Goal: Find specific fact: Find contact information

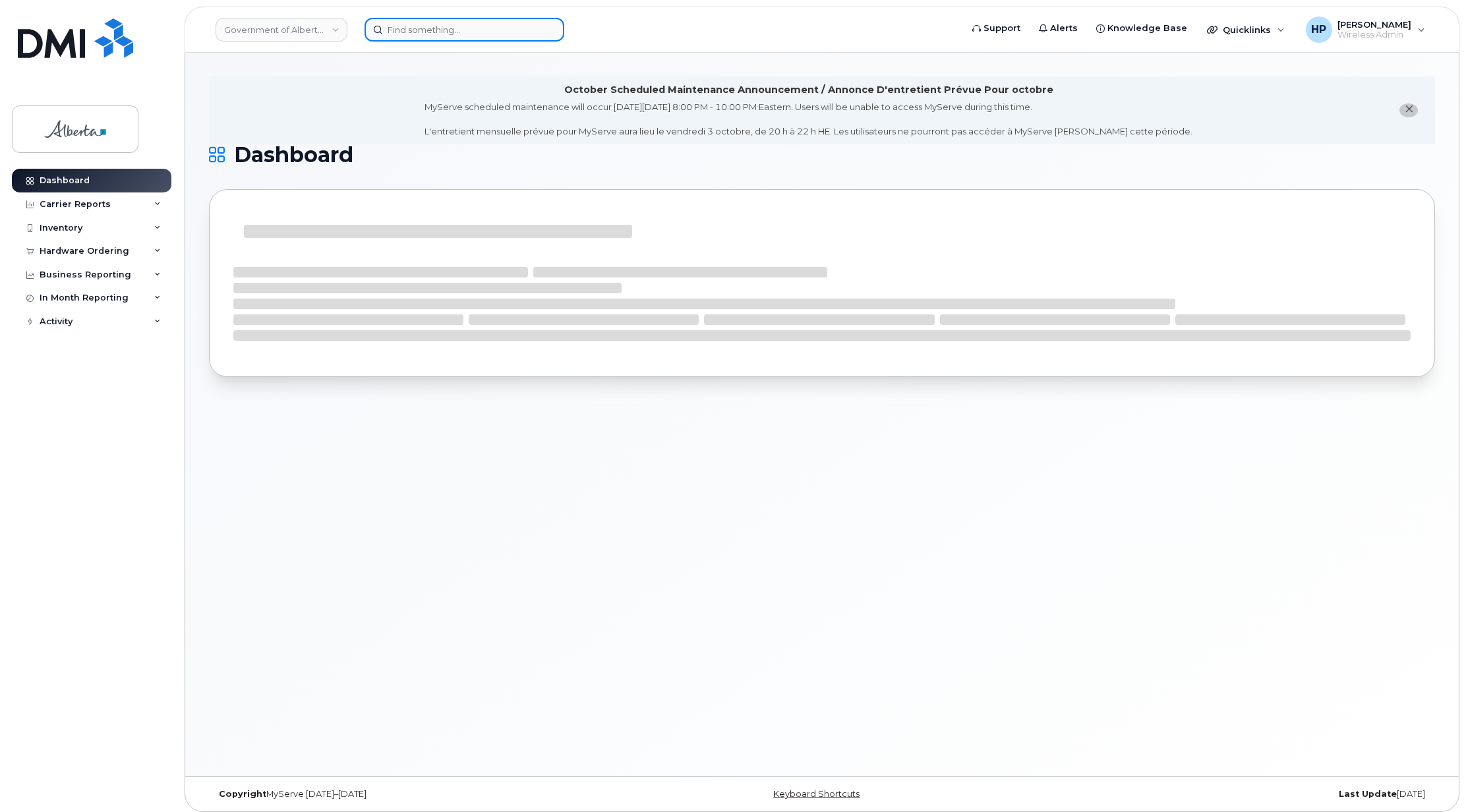
click at [404, 22] on input at bounding box center [464, 29] width 200 height 24
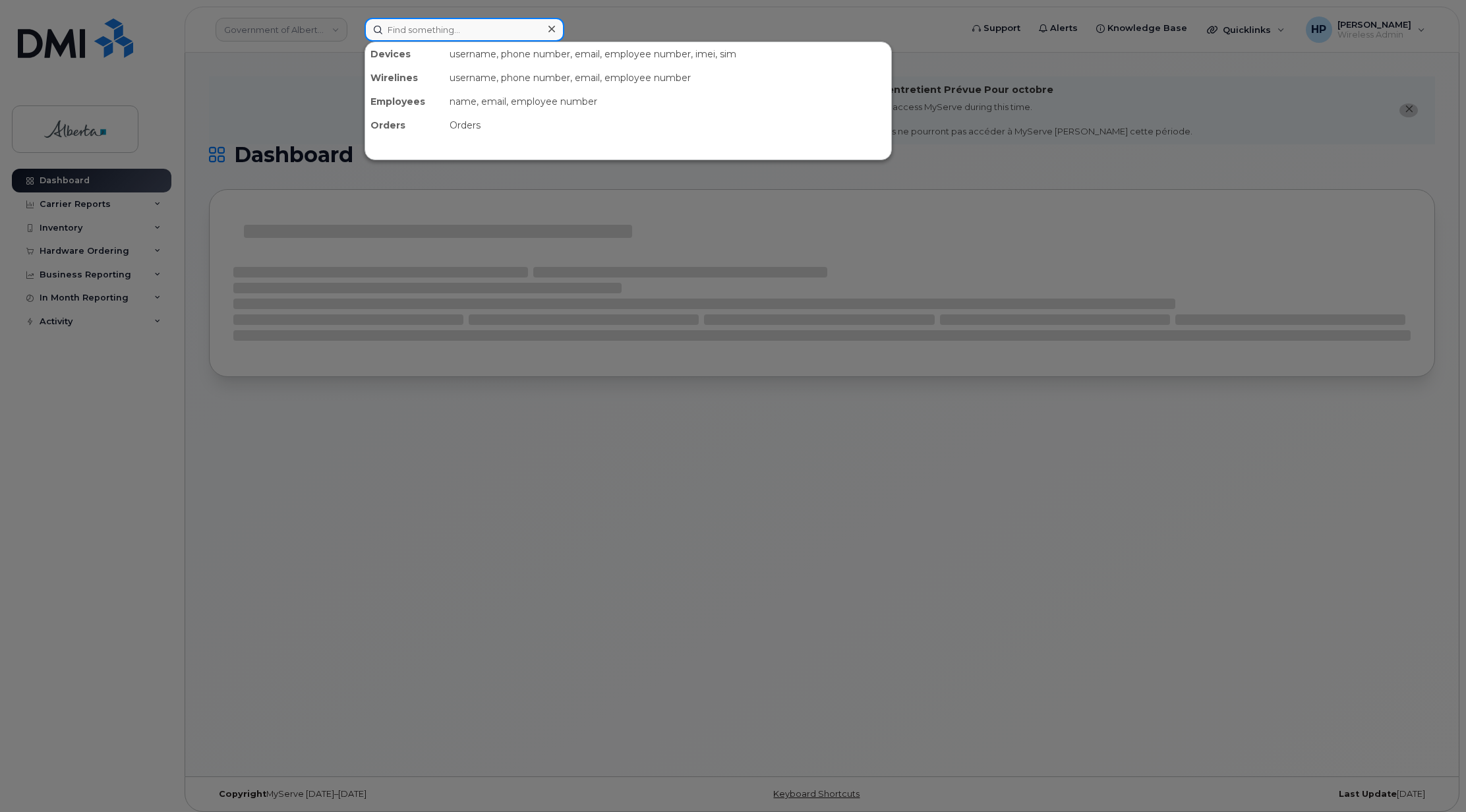
paste input "89302610207725367939"
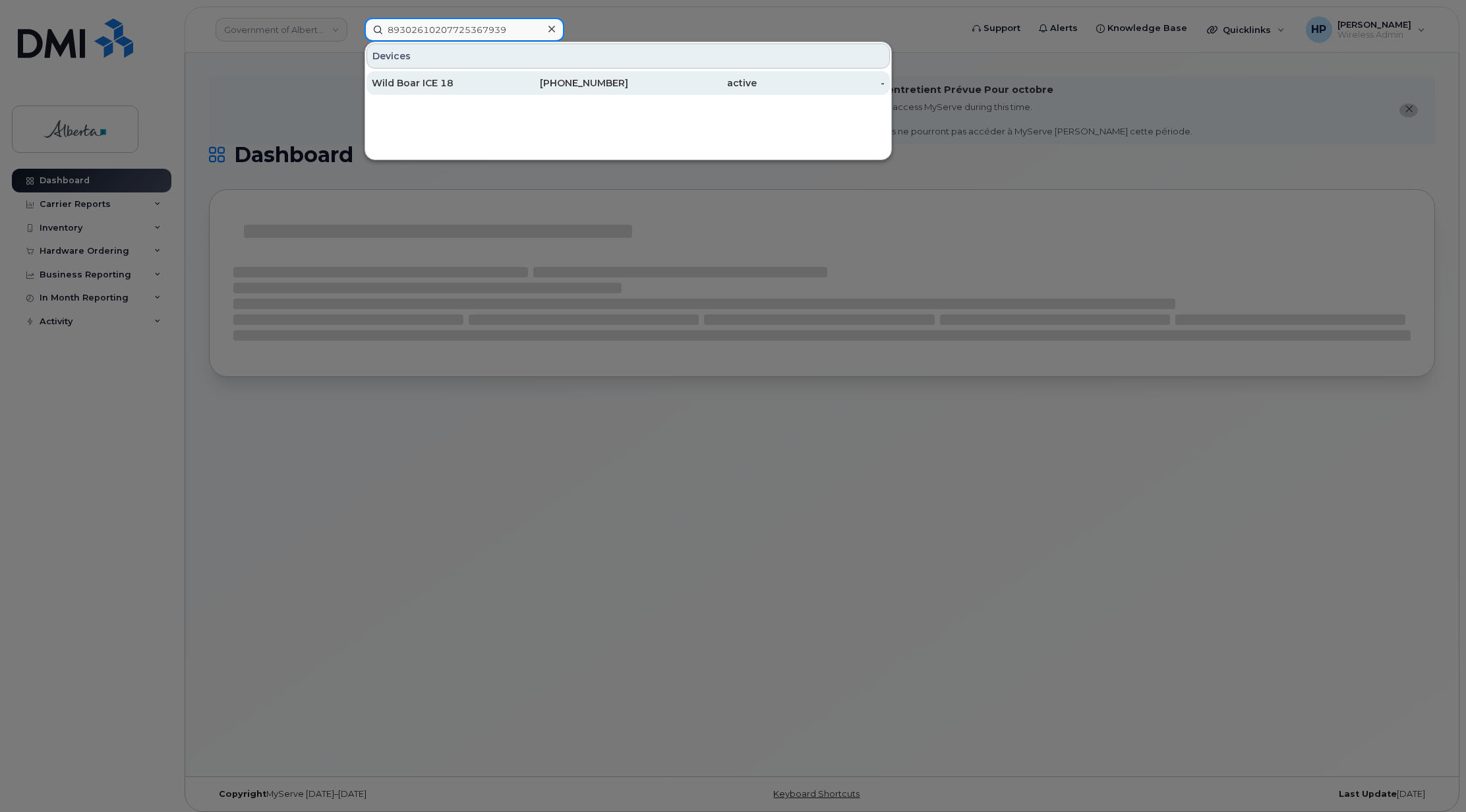
type input "89302610207725367939"
click at [443, 87] on div "Wild Boar ICE 18" at bounding box center [436, 83] width 128 height 13
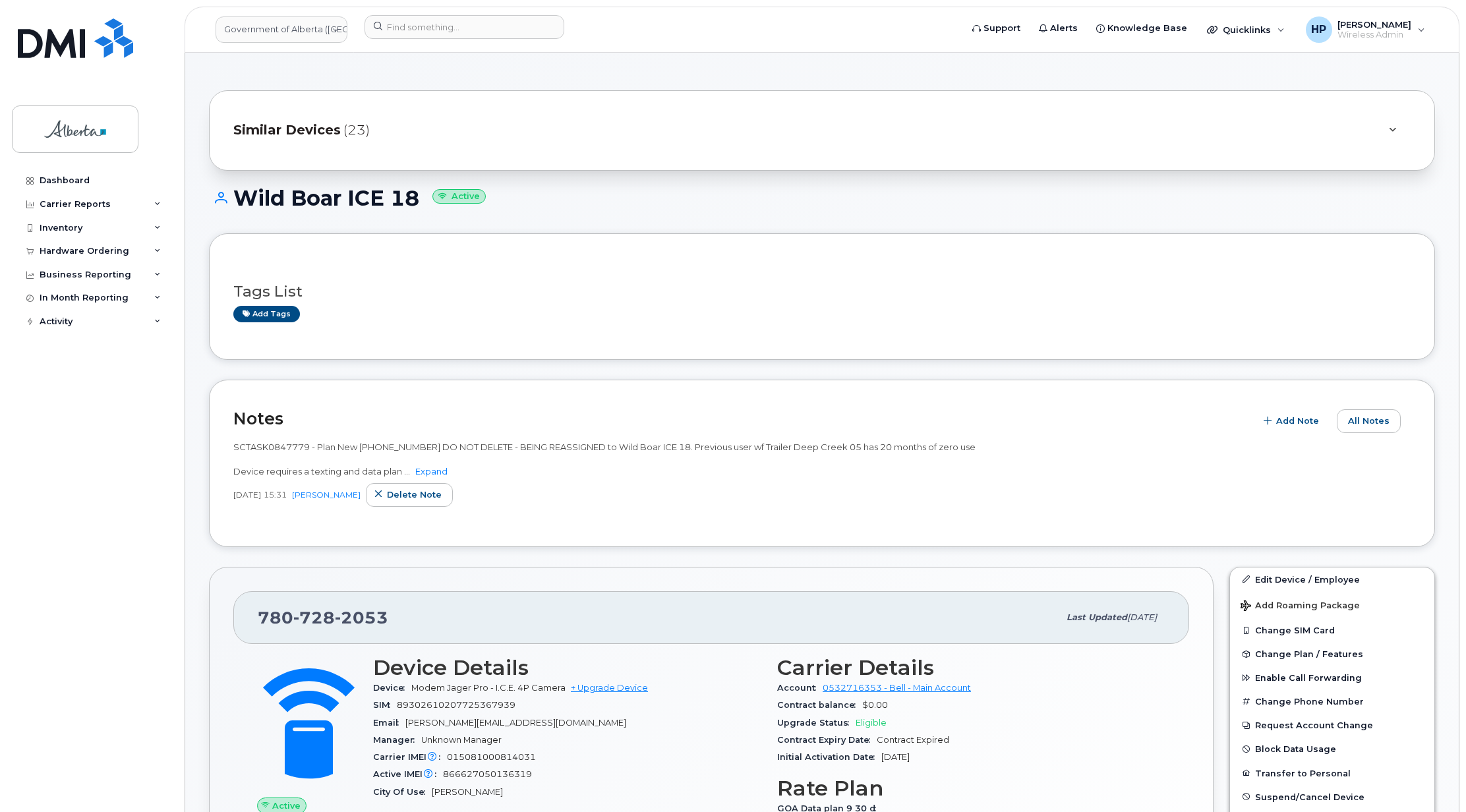
scroll to position [77, 0]
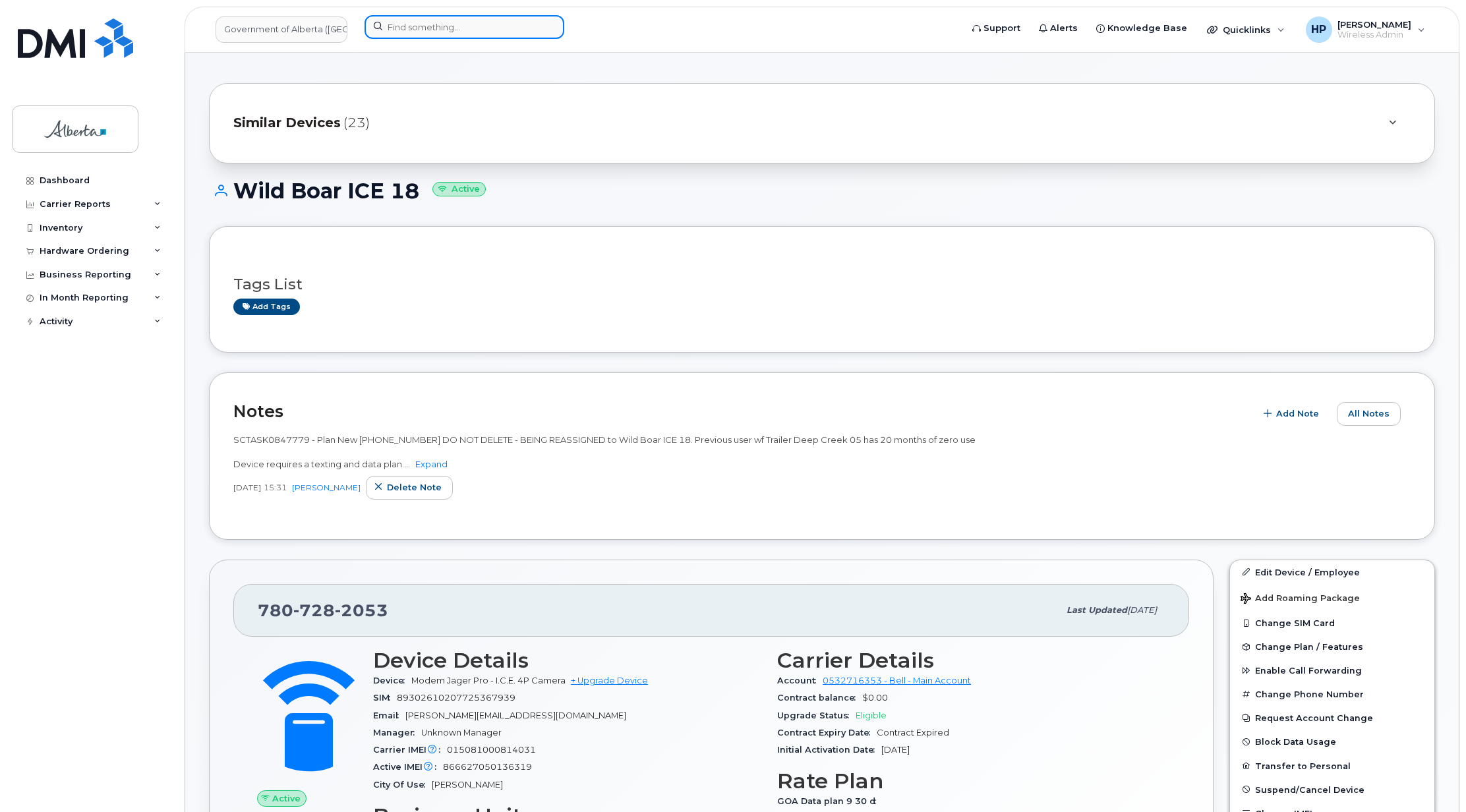
click at [430, 29] on input at bounding box center [464, 26] width 200 height 24
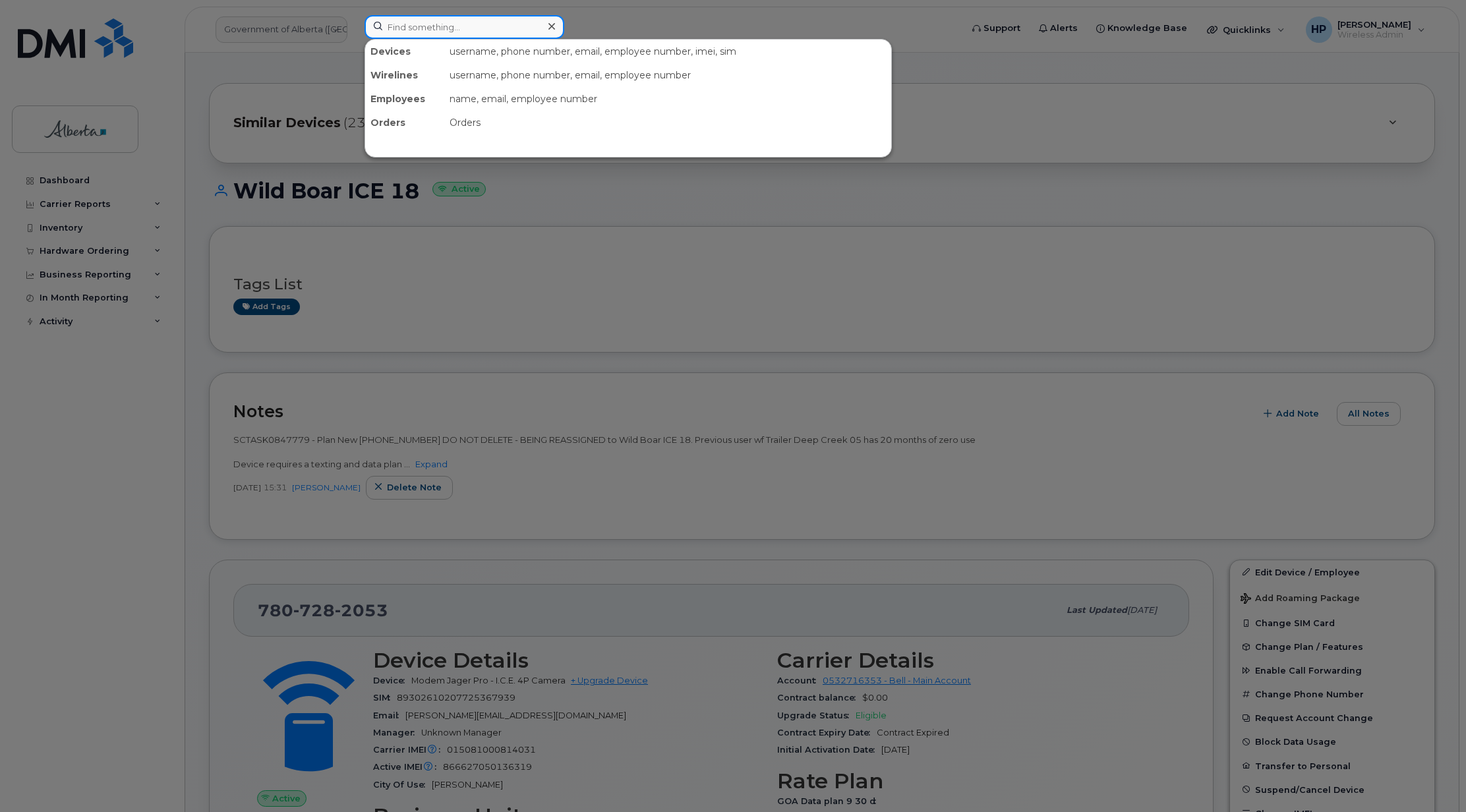
paste input "89302610207725364530"
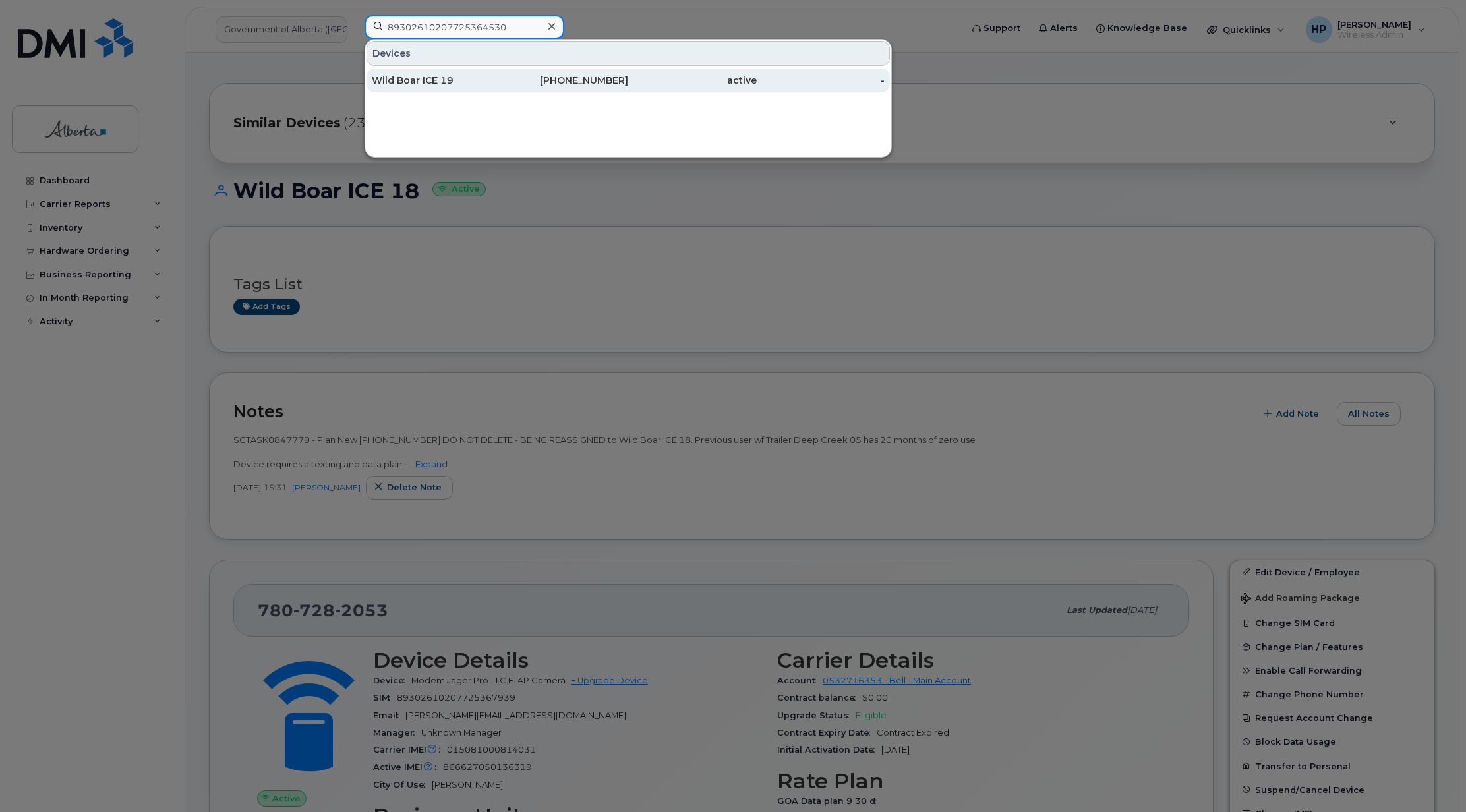
type input "89302610207725364530"
click at [441, 80] on div "Wild Boar ICE 19" at bounding box center [436, 80] width 128 height 13
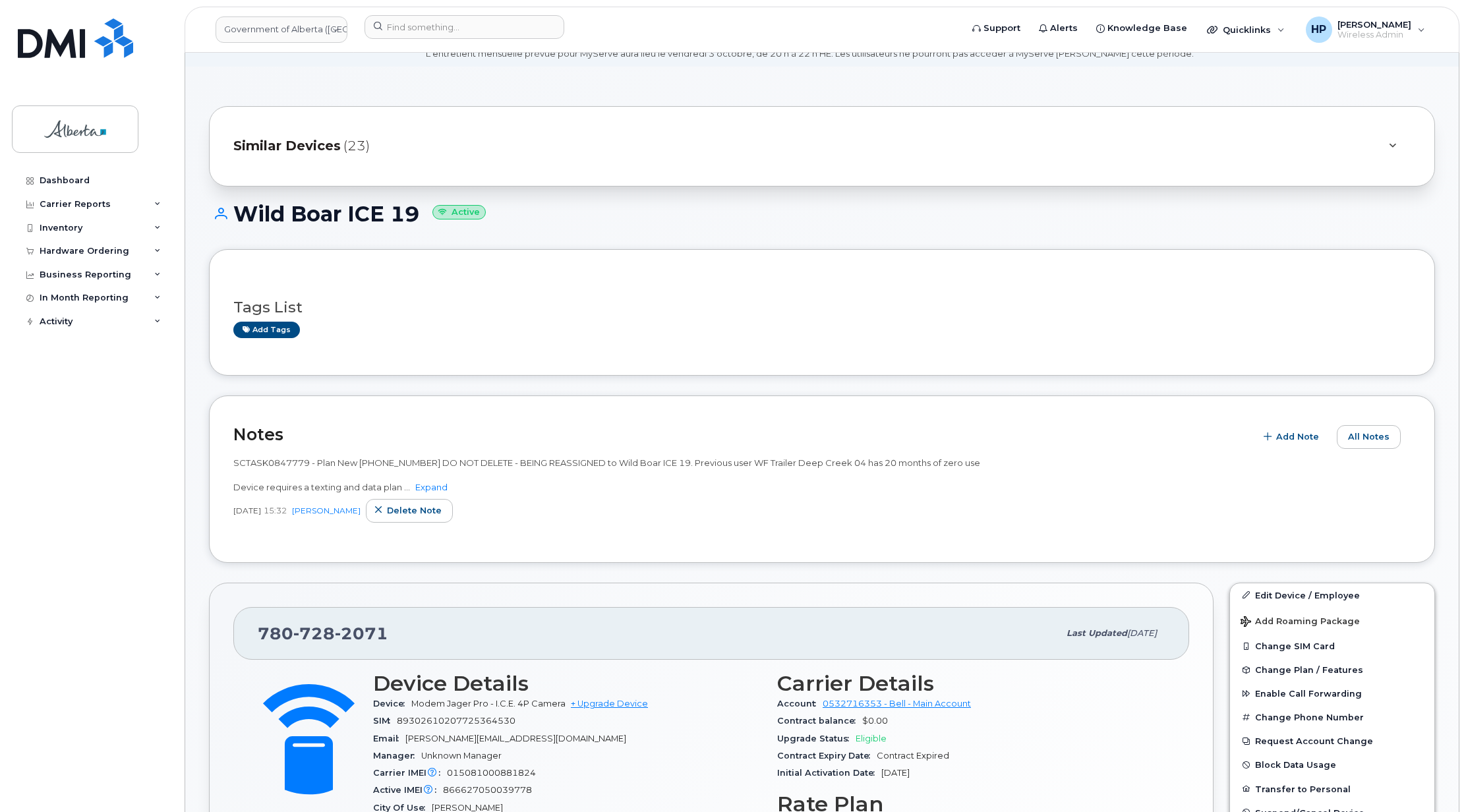
scroll to position [56, 0]
click at [439, 25] on input at bounding box center [464, 26] width 200 height 24
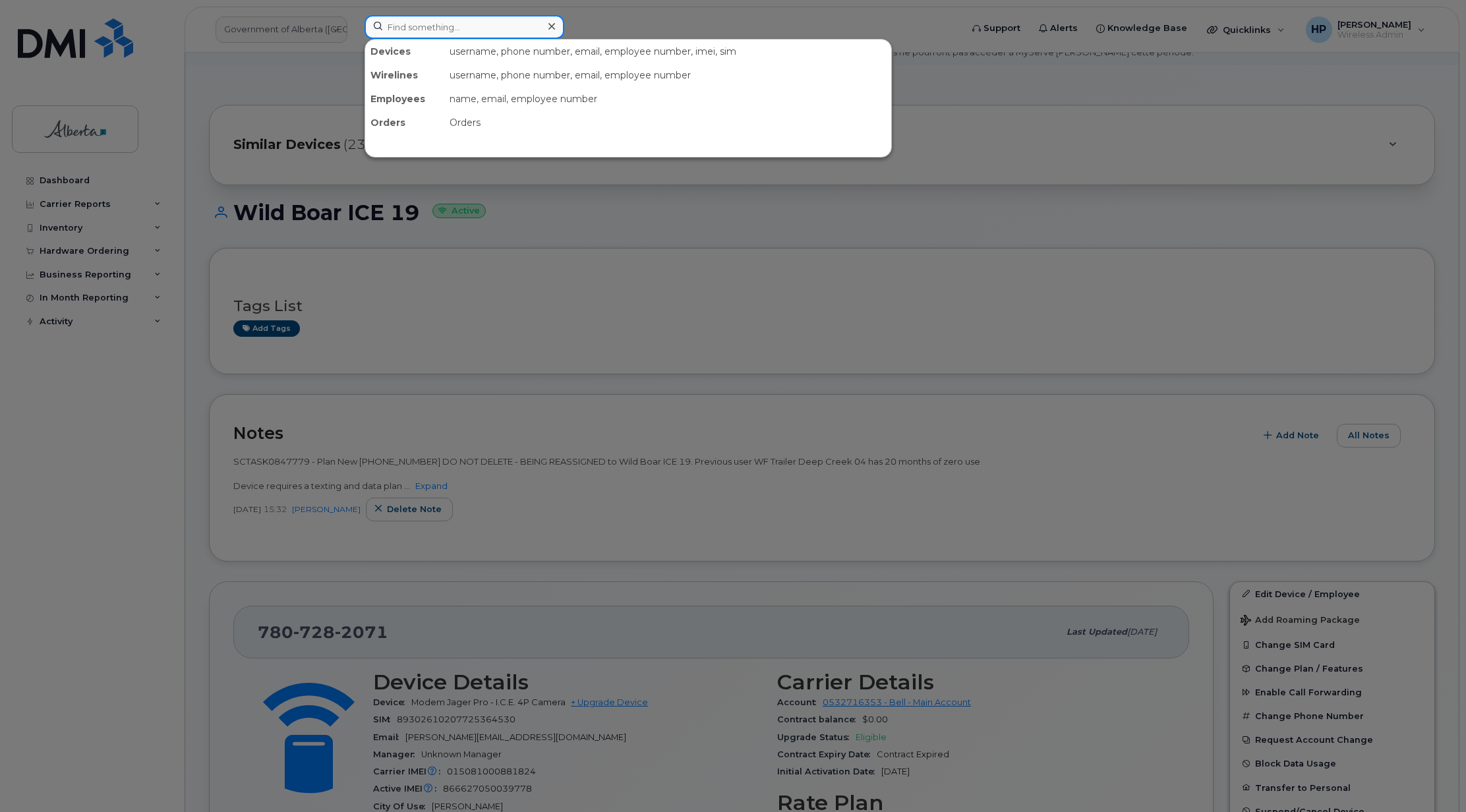
paste input "5877849455"
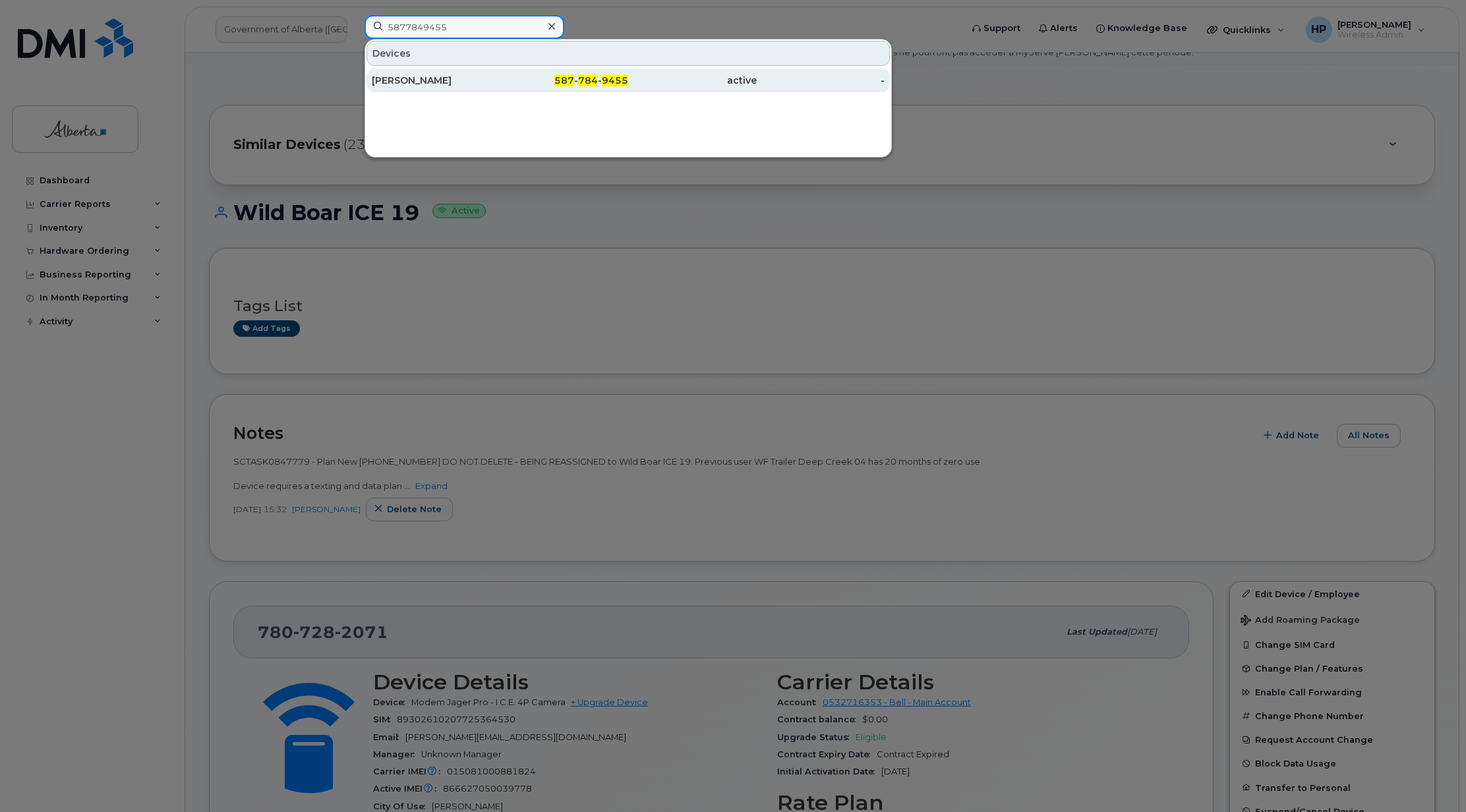
type input "5877849455"
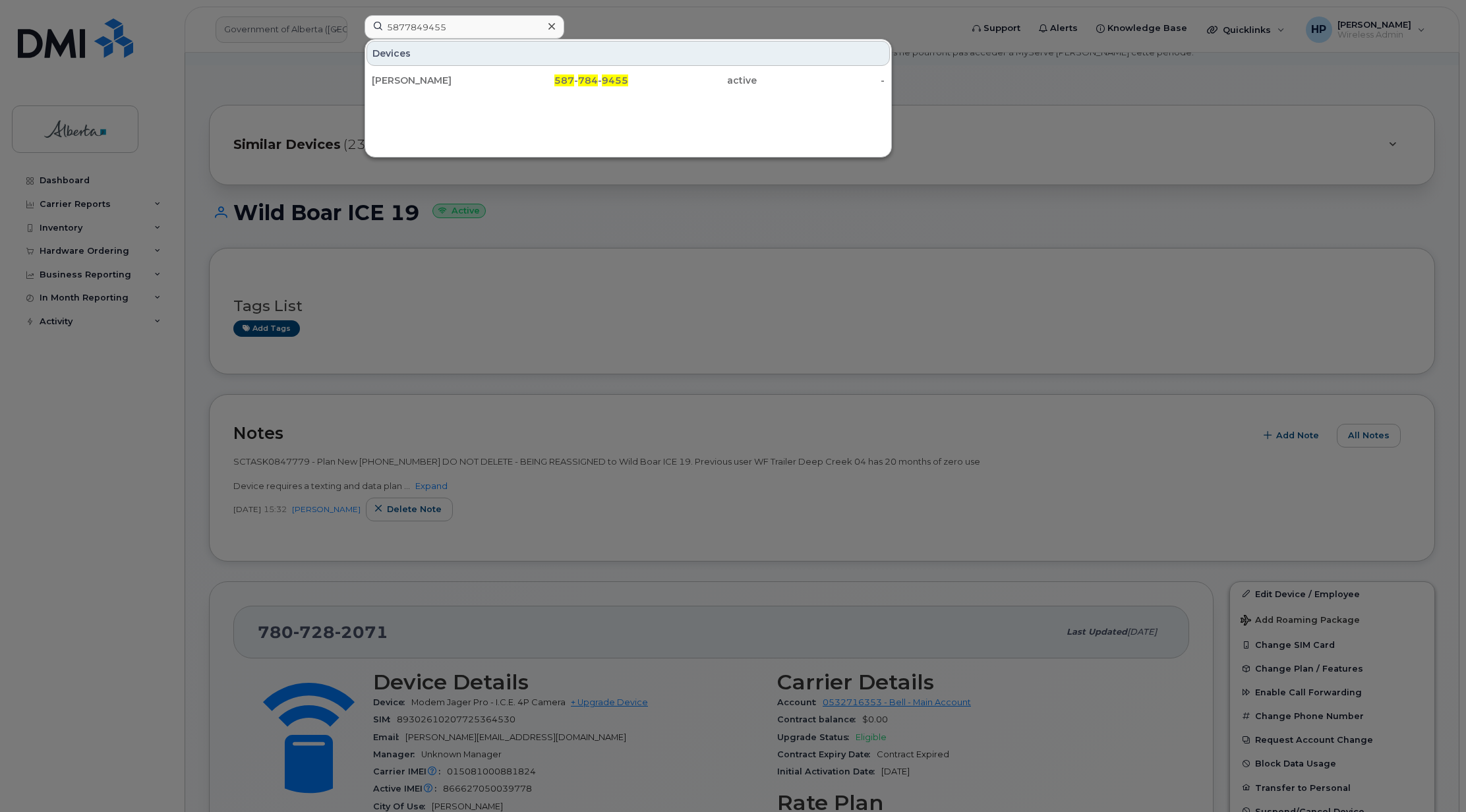
drag, startPoint x: 431, startPoint y: 76, endPoint x: 375, endPoint y: 236, distance: 169.5
click at [431, 76] on div "Elizabeth Macve" at bounding box center [436, 80] width 128 height 13
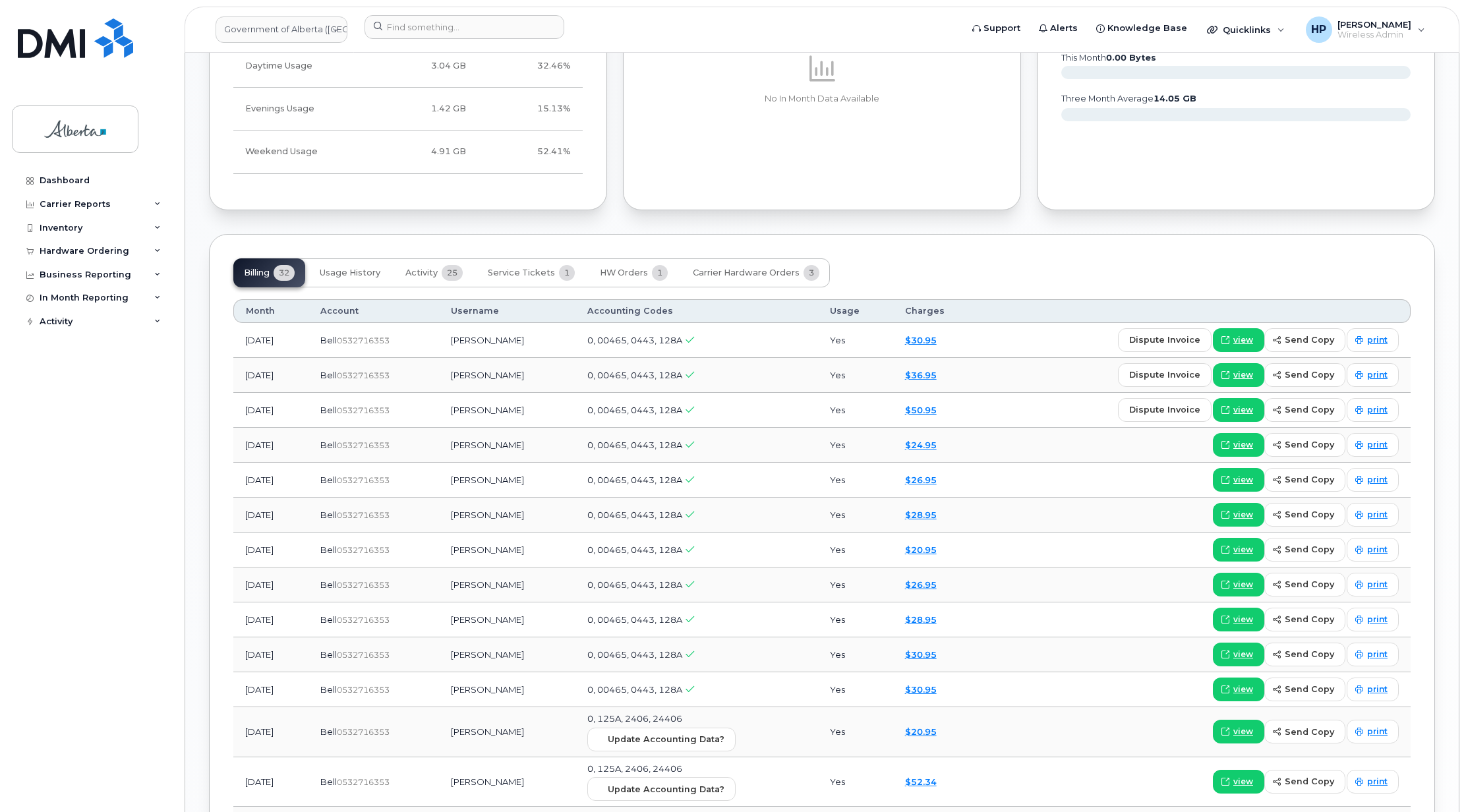
scroll to position [1168, 0]
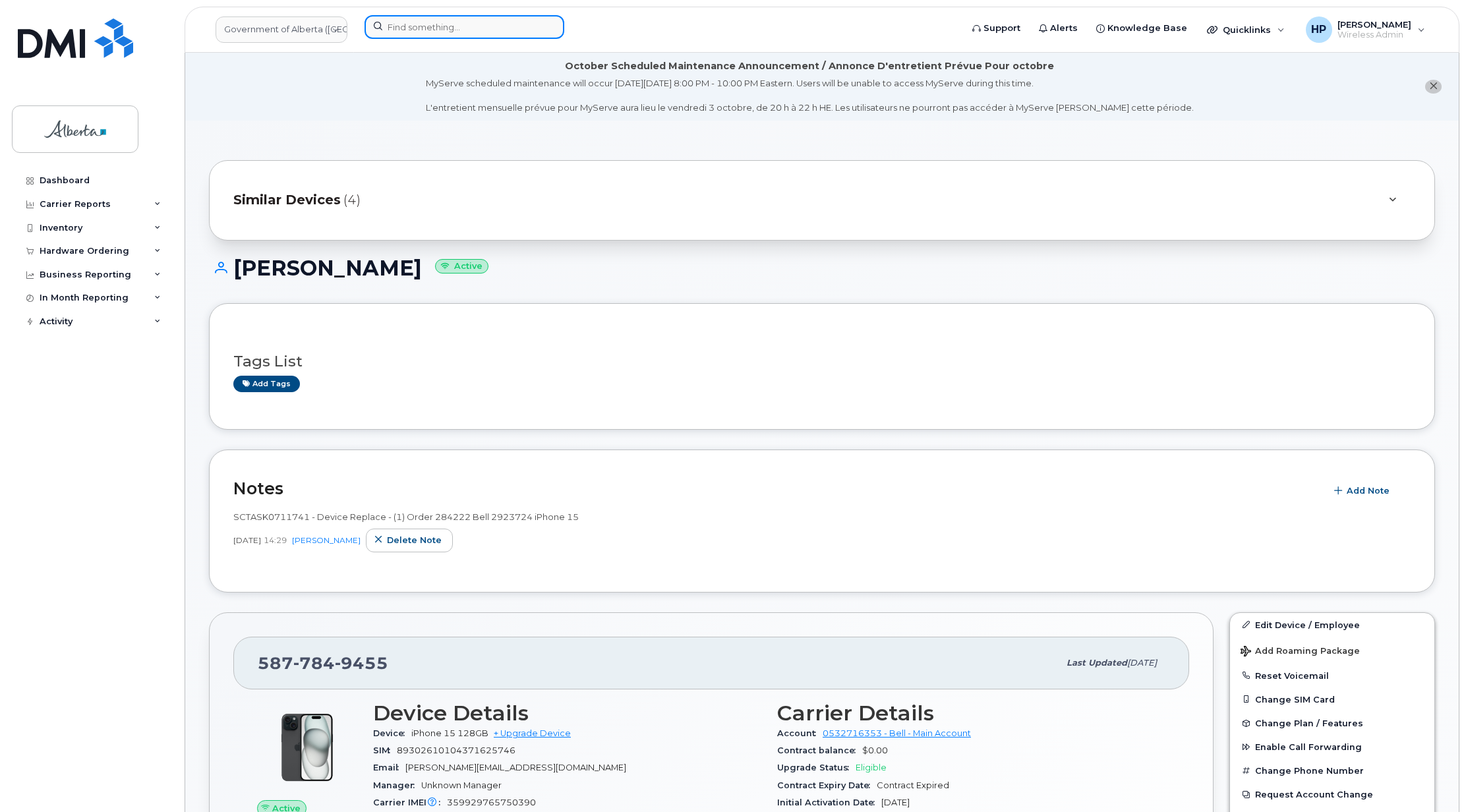
click at [425, 27] on input at bounding box center [464, 26] width 200 height 24
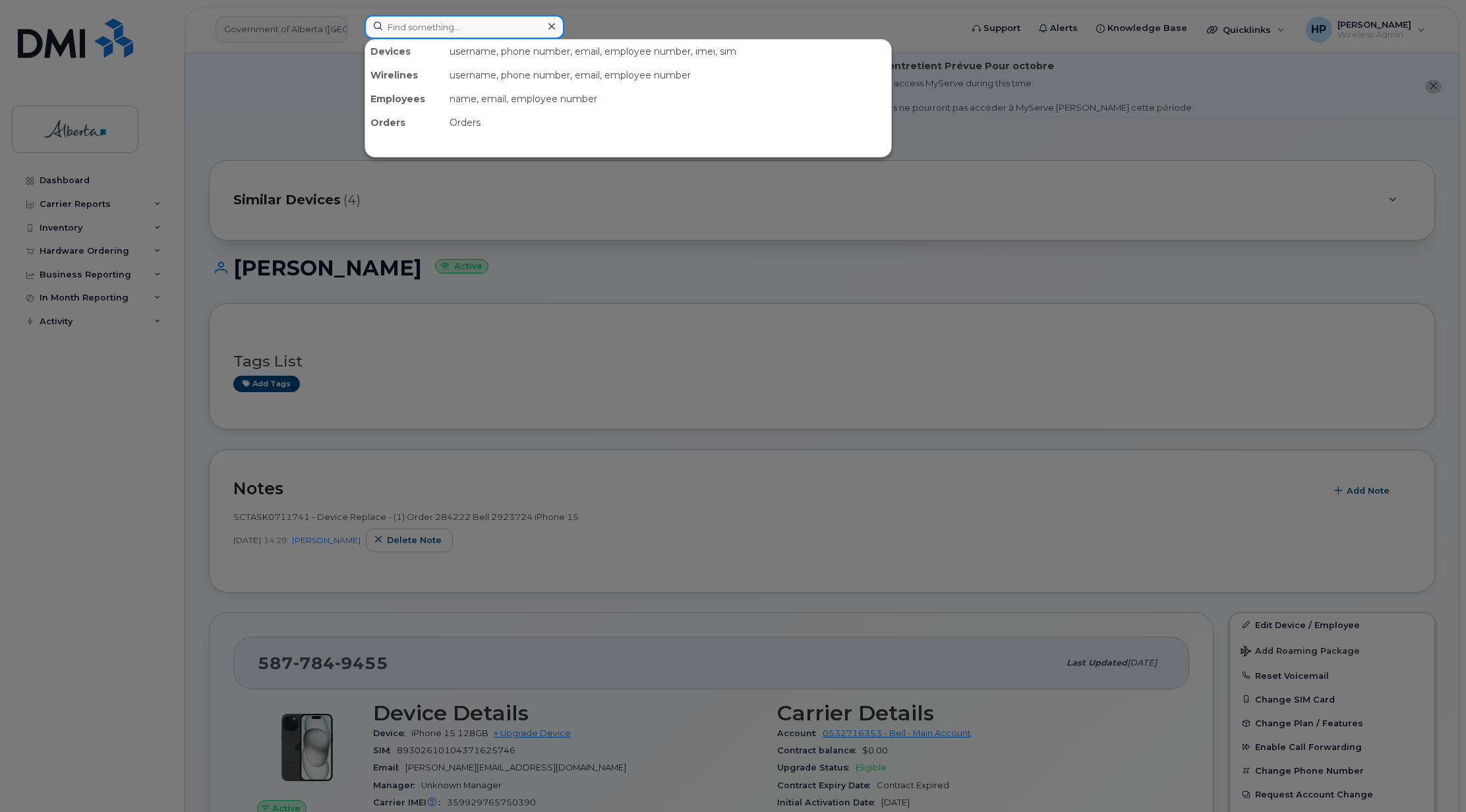
paste input "89302610207725364530"
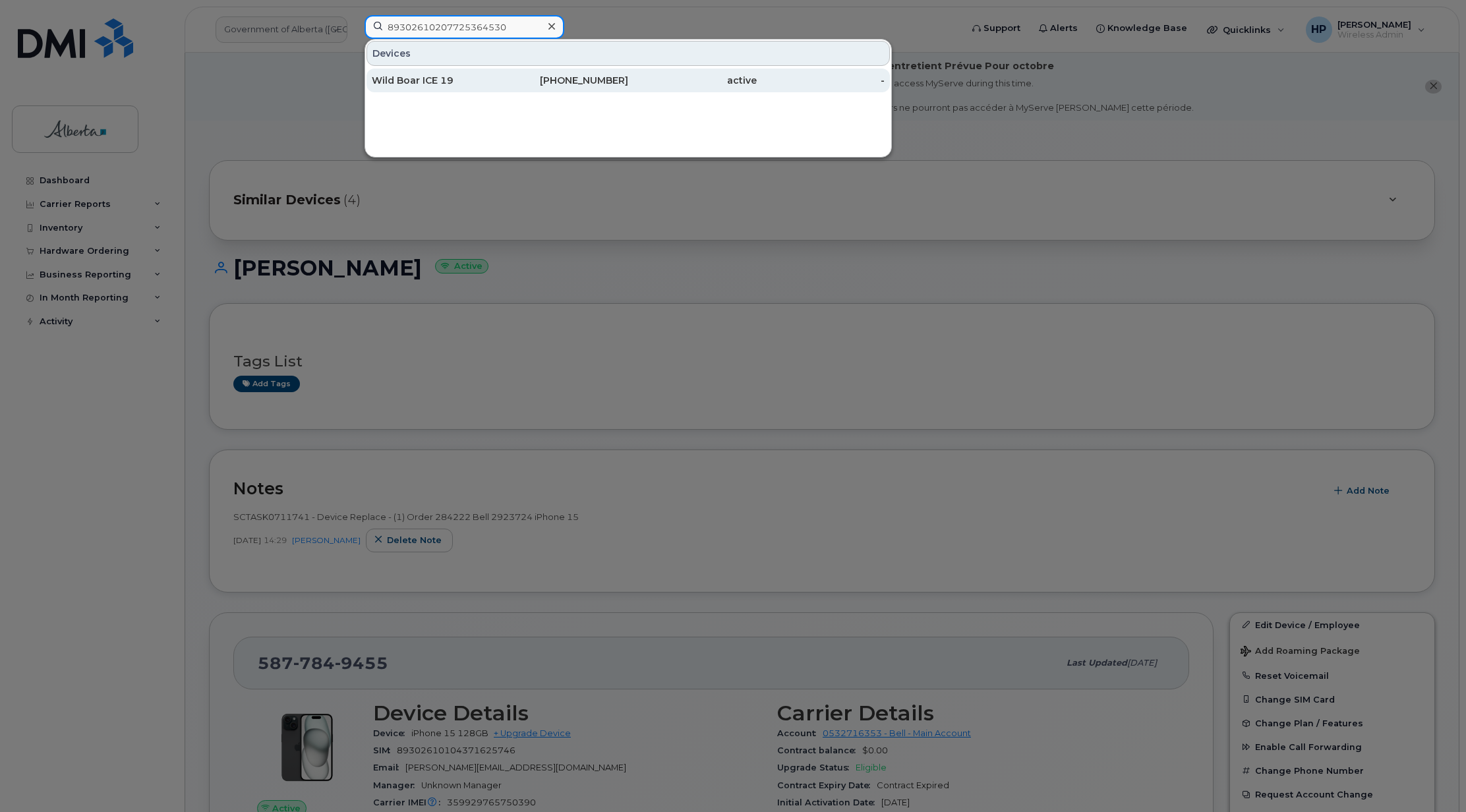
type input "89302610207725364530"
click at [420, 86] on div "Wild Boar ICE 19" at bounding box center [436, 80] width 128 height 13
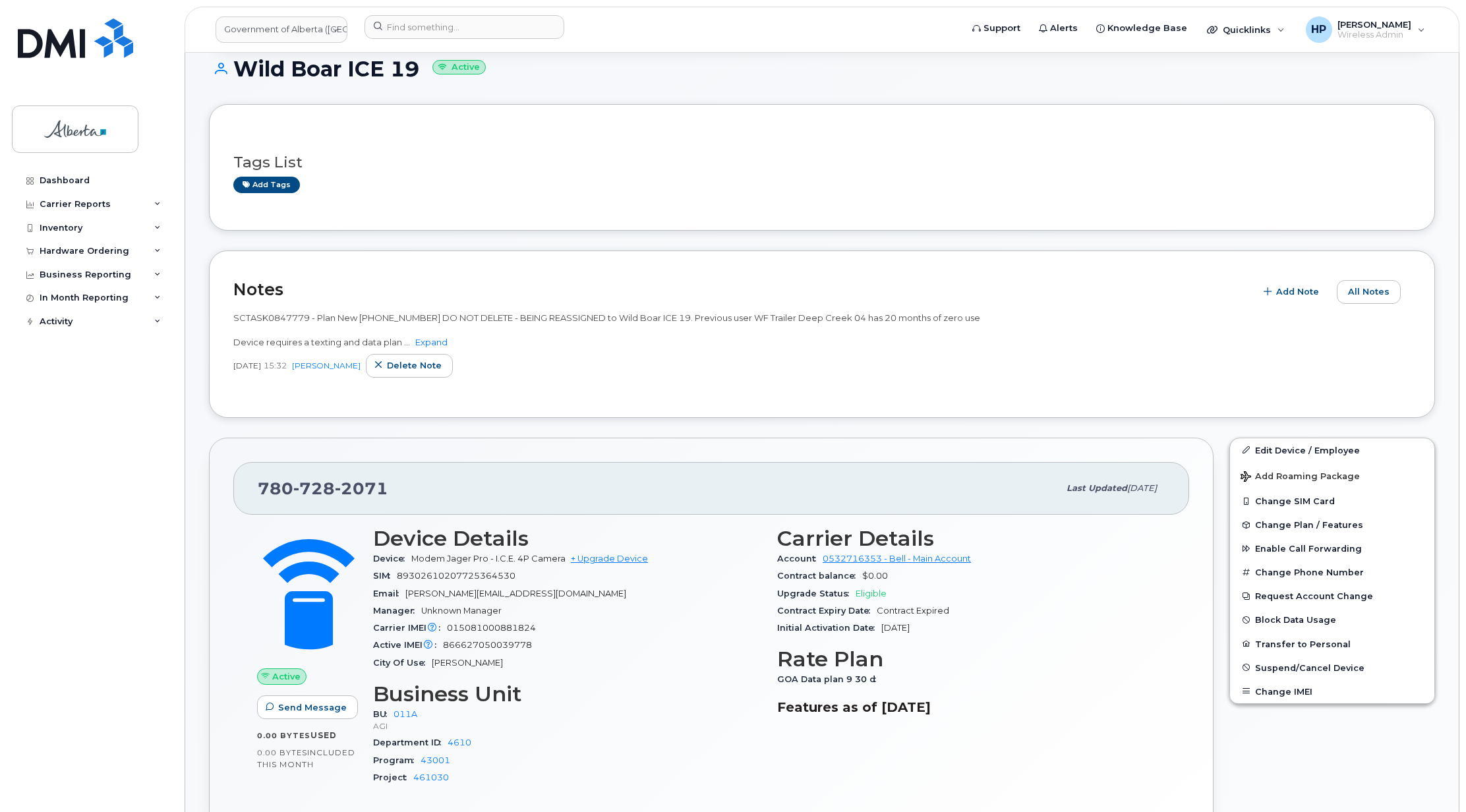
scroll to position [233, 0]
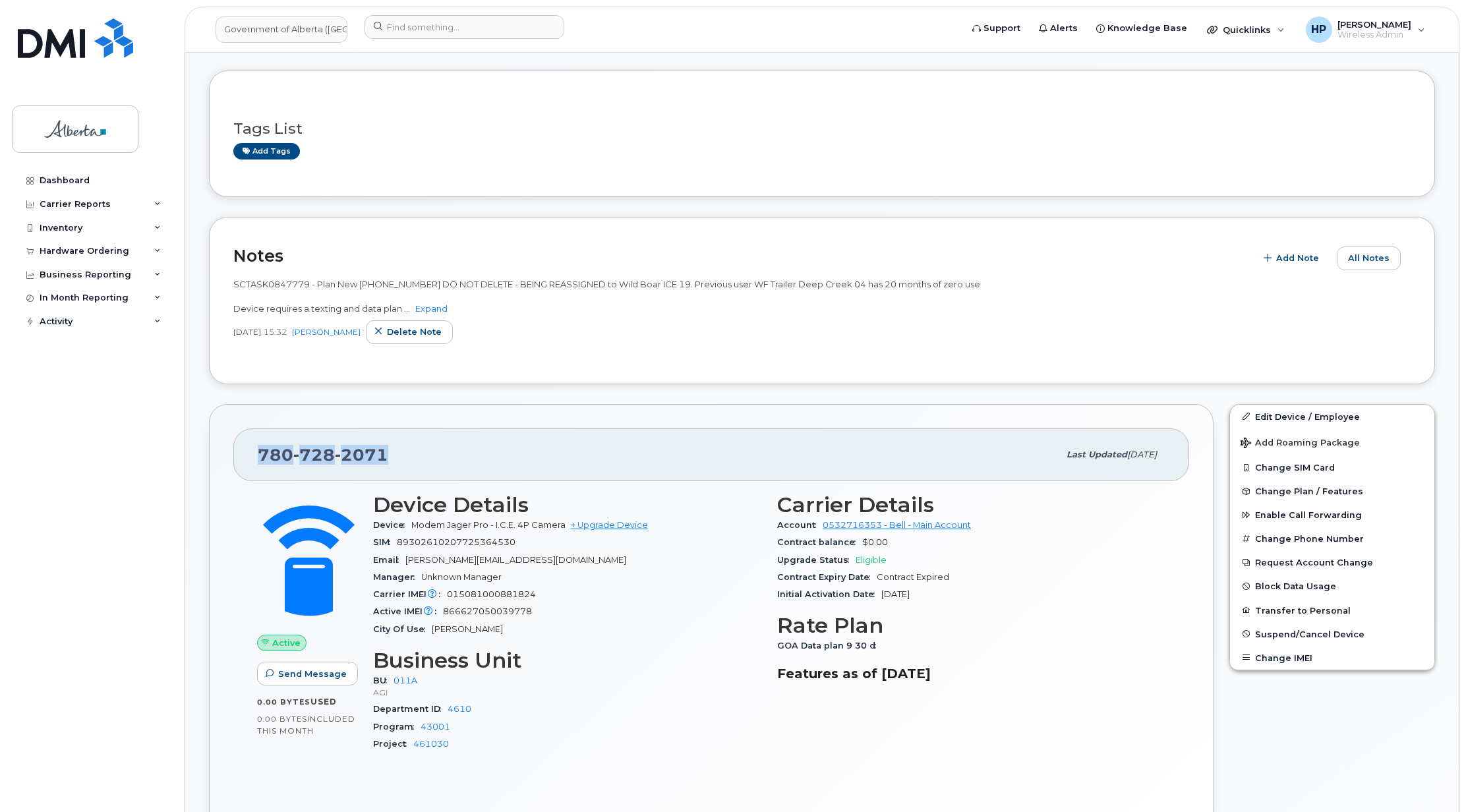
drag, startPoint x: 404, startPoint y: 456, endPoint x: 248, endPoint y: 454, distance: 156.0
click at [248, 454] on div "[PHONE_NUMBER] Last updated [DATE]" at bounding box center [710, 455] width 956 height 53
copy span "[PHONE_NUMBER]"
